Goal: Transaction & Acquisition: Purchase product/service

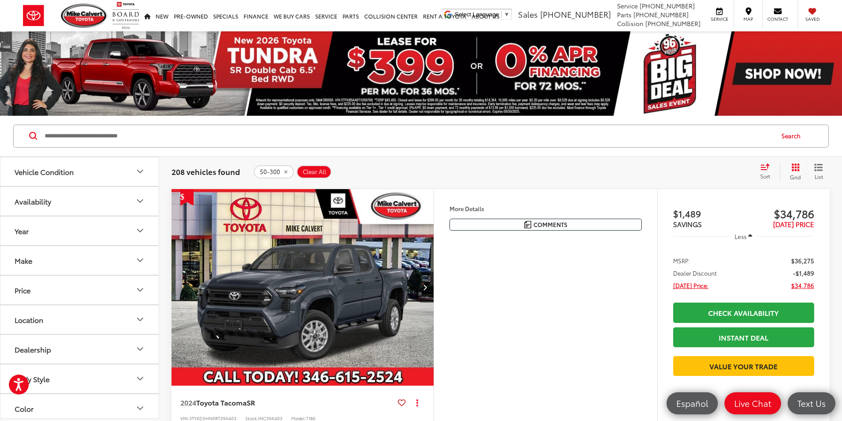
click at [187, 132] on input "Search by Make, Model, or Keyword" at bounding box center [408, 136] width 729 height 21
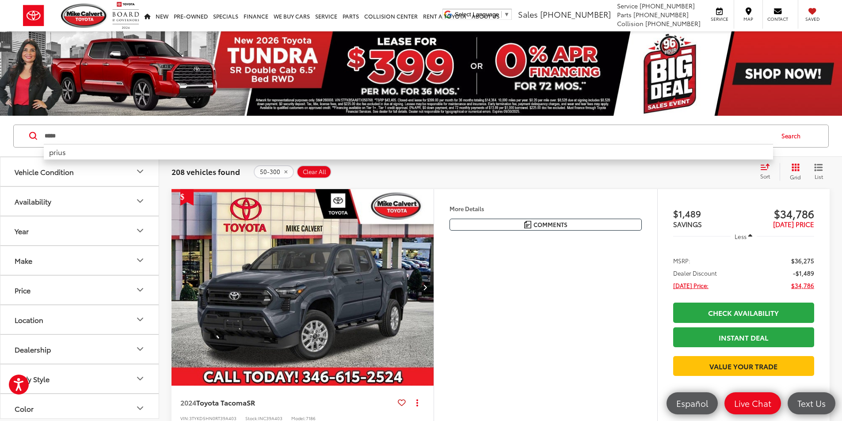
type input "*****"
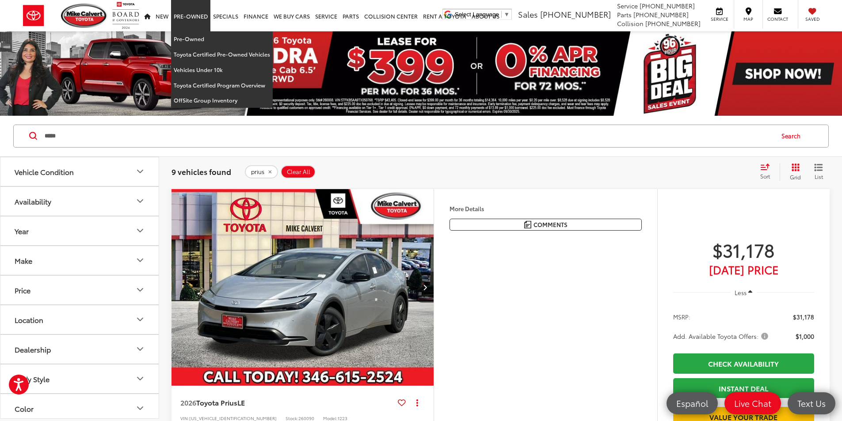
click at [187, 31] on link "Pre-Owned" at bounding box center [190, 15] width 39 height 31
click at [190, 42] on link "Pre-Owned" at bounding box center [222, 38] width 102 height 15
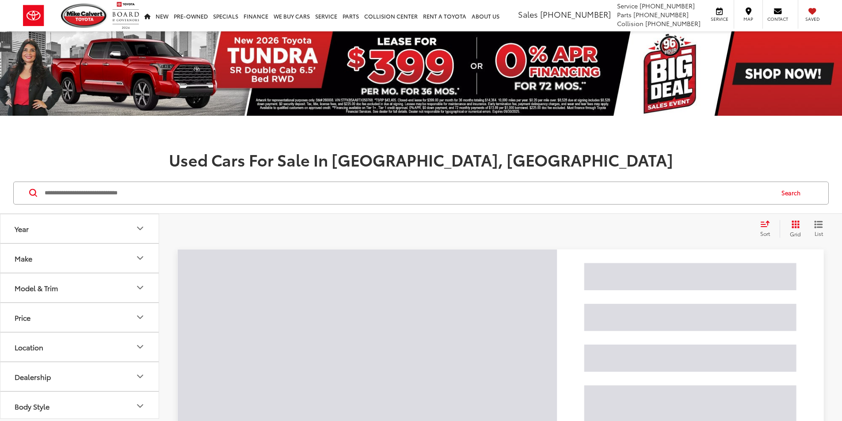
click at [192, 199] on input "Search by Make, Model, or Keyword" at bounding box center [408, 193] width 729 height 21
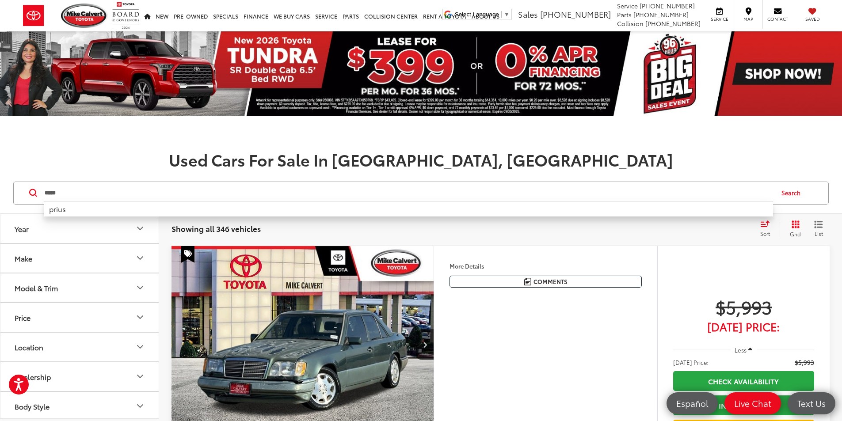
type input "*****"
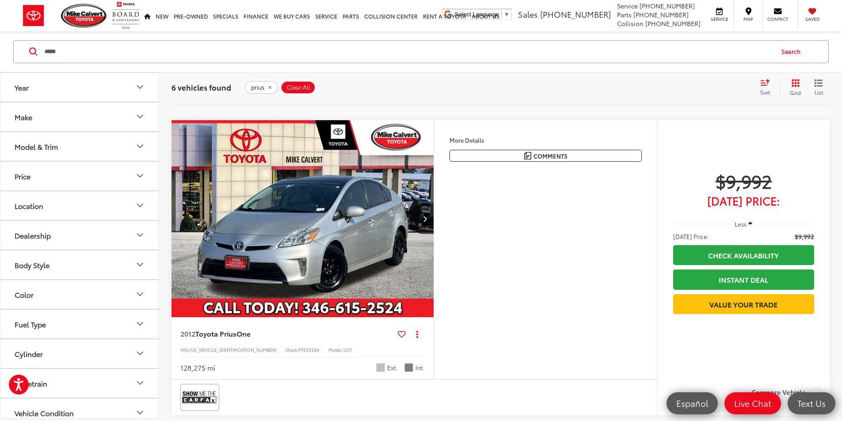
scroll to position [884, 0]
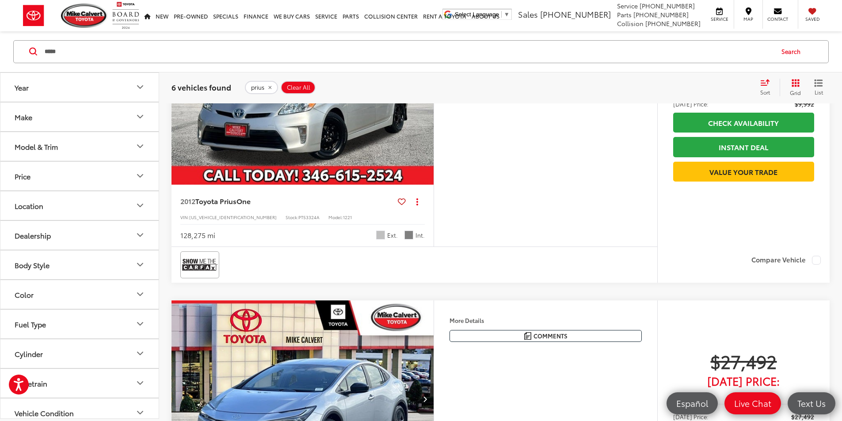
drag, startPoint x: 707, startPoint y: 161, endPoint x: 828, endPoint y: 151, distance: 121.6
click at [828, 151] on div "$9,992 Today's Price: Less Today's Price: $9,992 Check Availability Instant Dea…" at bounding box center [743, 119] width 172 height 262
click at [118, 147] on button "Model & Trim" at bounding box center [79, 146] width 159 height 29
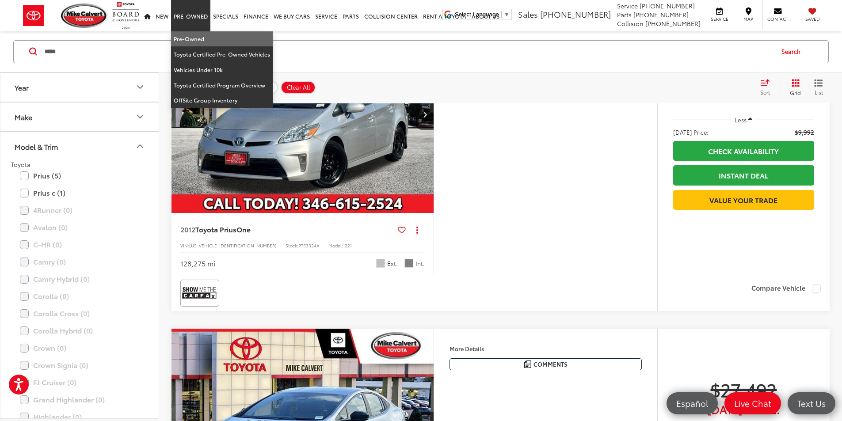
scroll to position [840, 0]
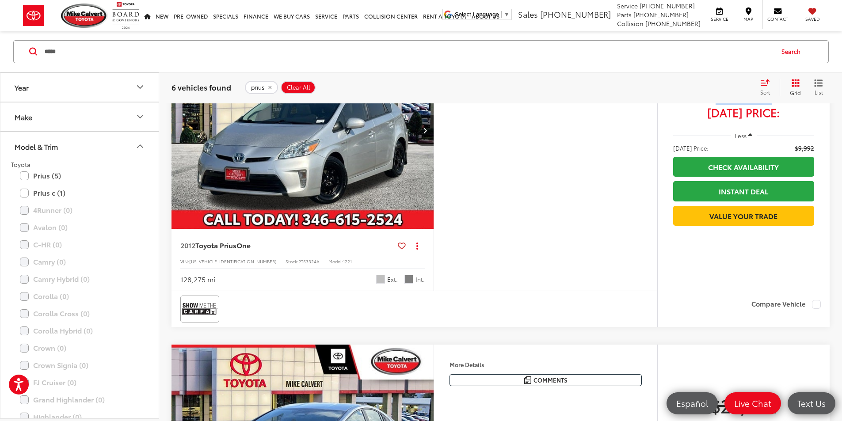
click at [268, 87] on icon "remove prius" at bounding box center [269, 87] width 3 height 3
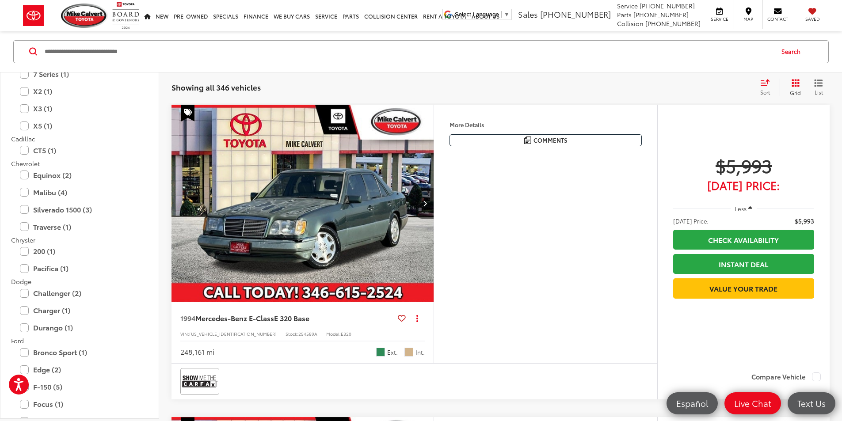
scroll to position [265, 0]
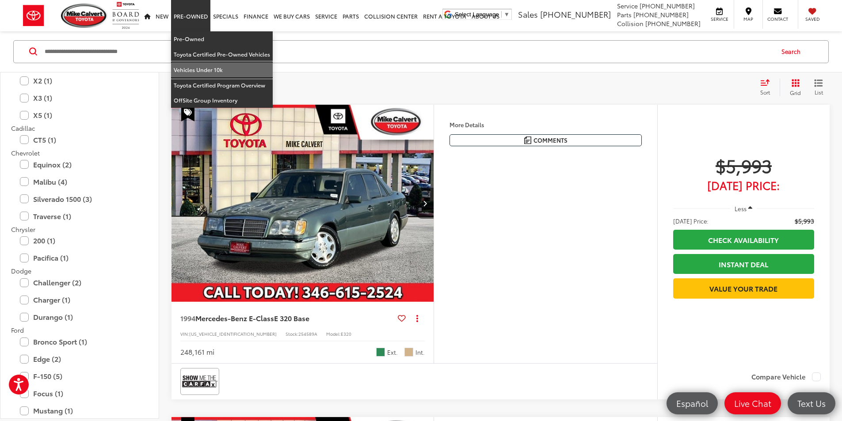
click at [212, 65] on link "Vehicles Under 10k" at bounding box center [222, 69] width 102 height 15
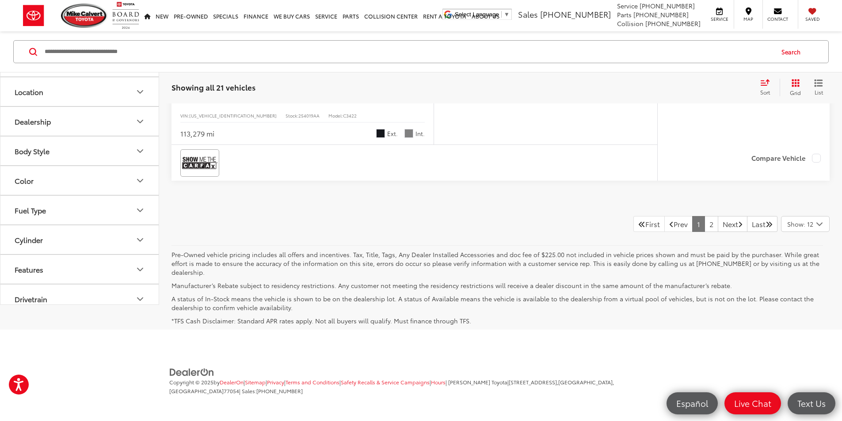
scroll to position [4244, 0]
click at [705, 232] on link "2" at bounding box center [712, 224] width 14 height 16
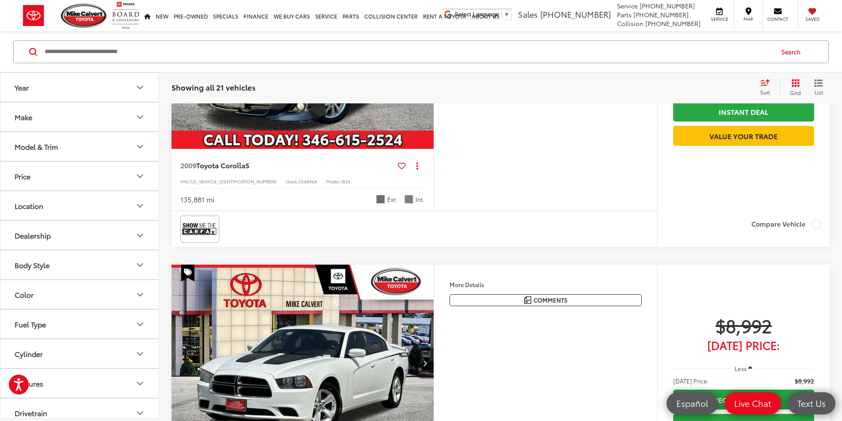
scroll to position [1229, 0]
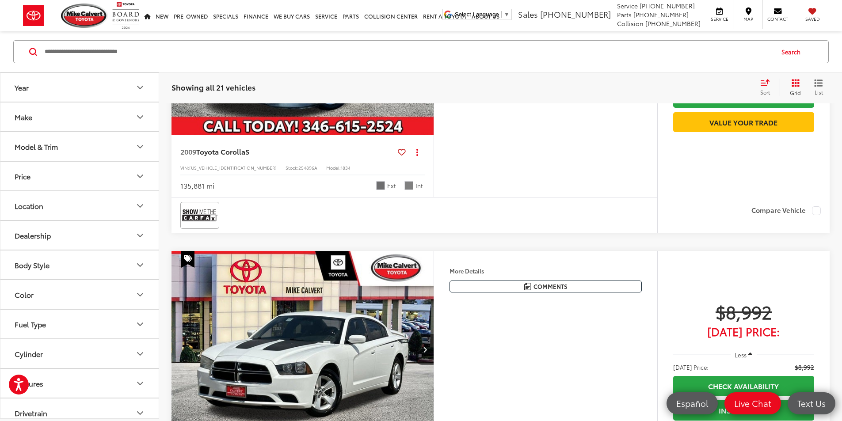
click at [427, 40] on icon "Next image" at bounding box center [425, 37] width 4 height 6
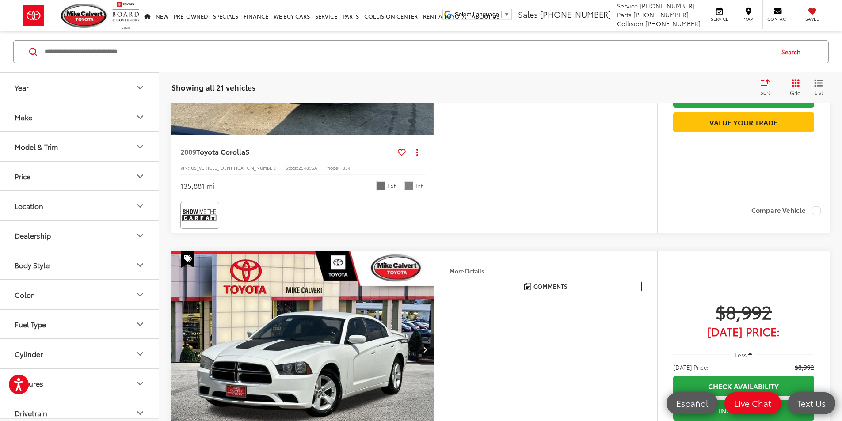
click at [427, 40] on icon "Next image" at bounding box center [425, 37] width 4 height 6
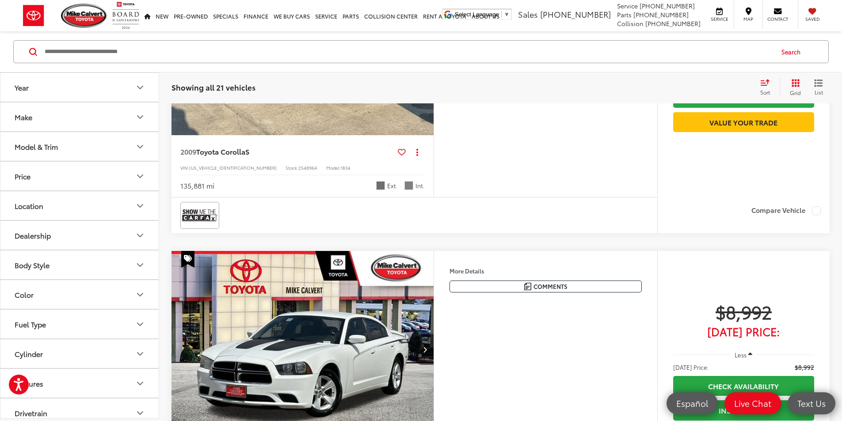
scroll to position [0, 671]
click at [427, 40] on icon "Next image" at bounding box center [425, 37] width 4 height 6
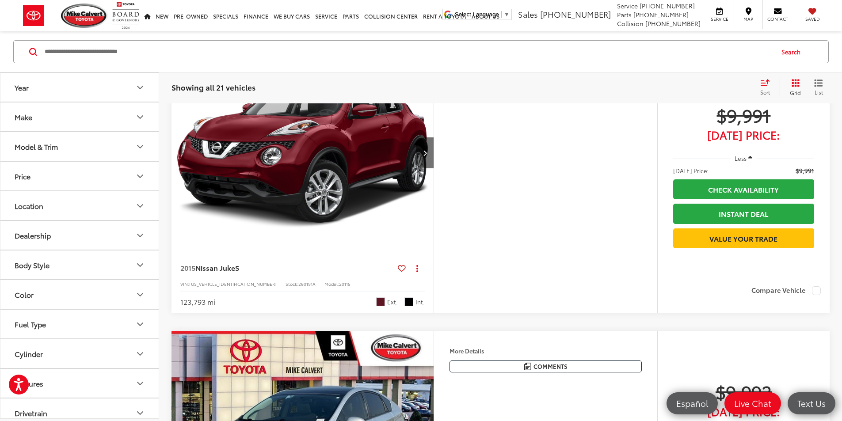
scroll to position [2320, 0]
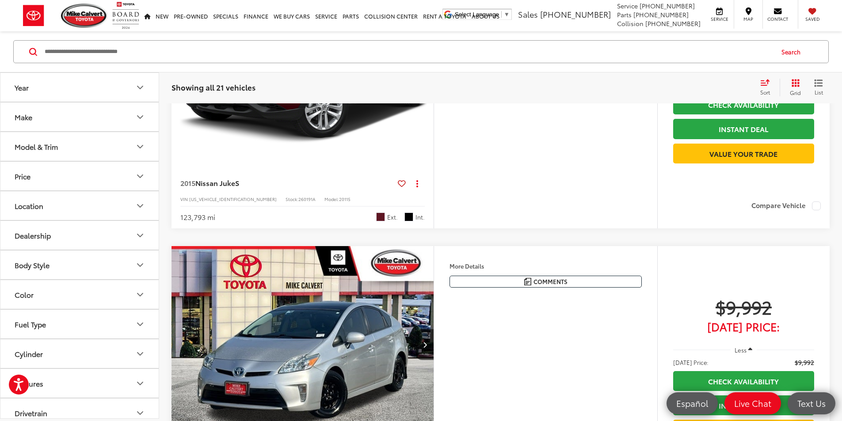
scroll to position [2453, 0]
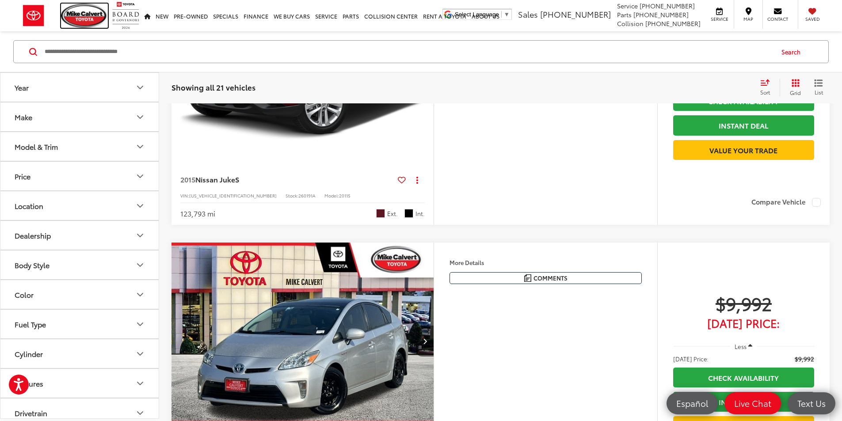
click at [74, 10] on img at bounding box center [84, 16] width 47 height 24
